Goal: Information Seeking & Learning: Understand process/instructions

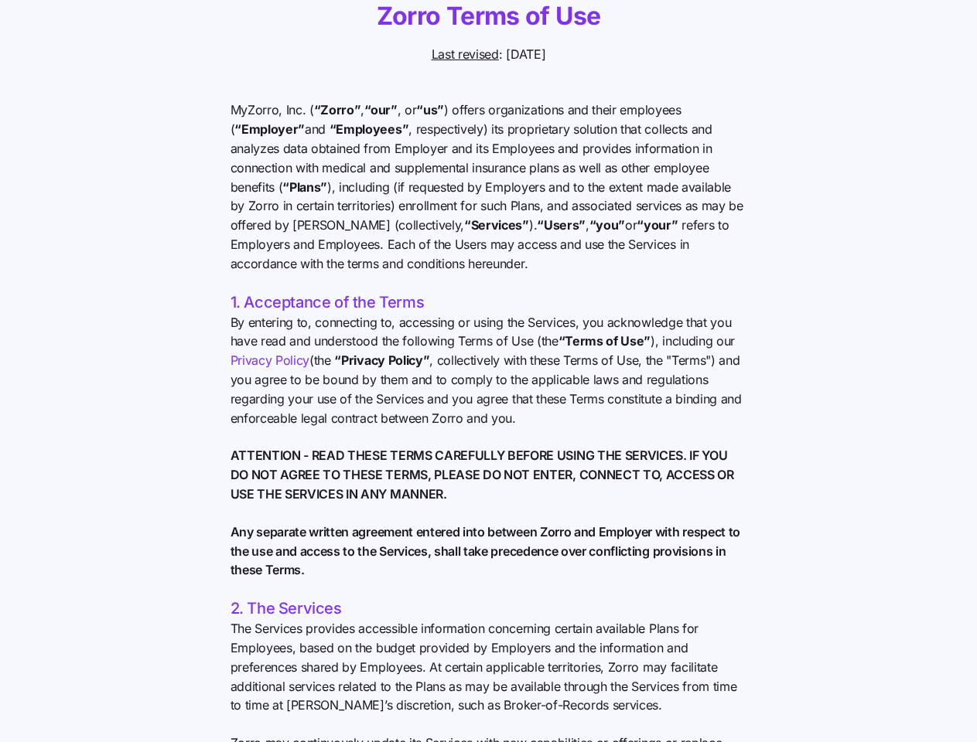
click at [488, 371] on span "By entering to, connecting to, accessing or using the Services, you acknowledge…" at bounding box center [488, 370] width 517 height 115
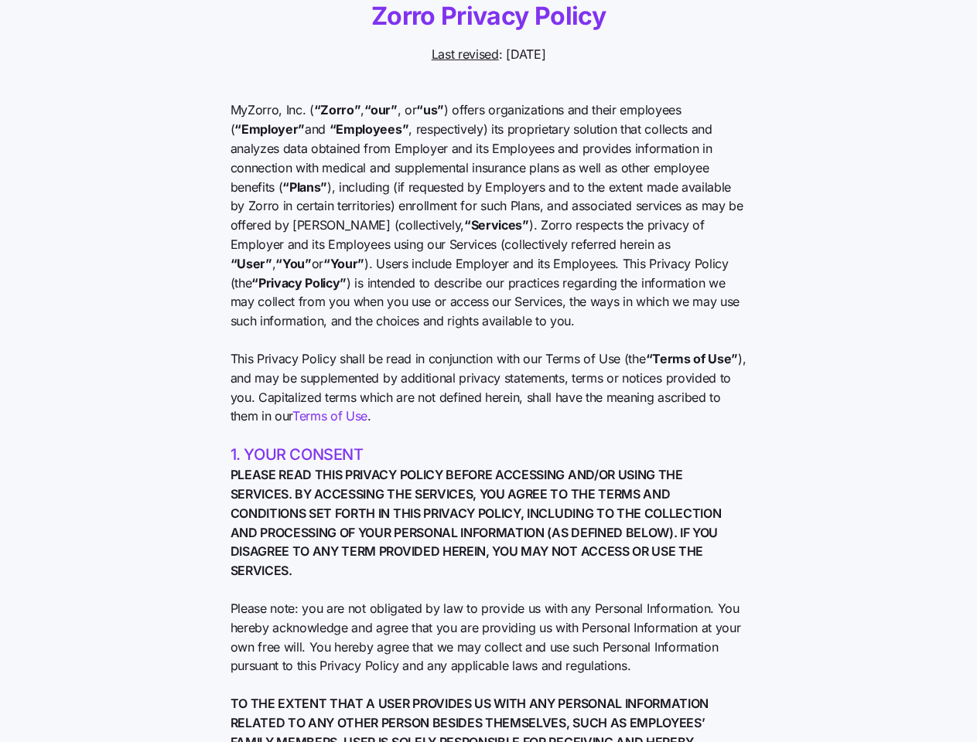
click at [488, 371] on span "This Privacy Policy shall be read in conjunction with our Terms of Use (the “Te…" at bounding box center [488, 388] width 517 height 77
